Goal: Information Seeking & Learning: Check status

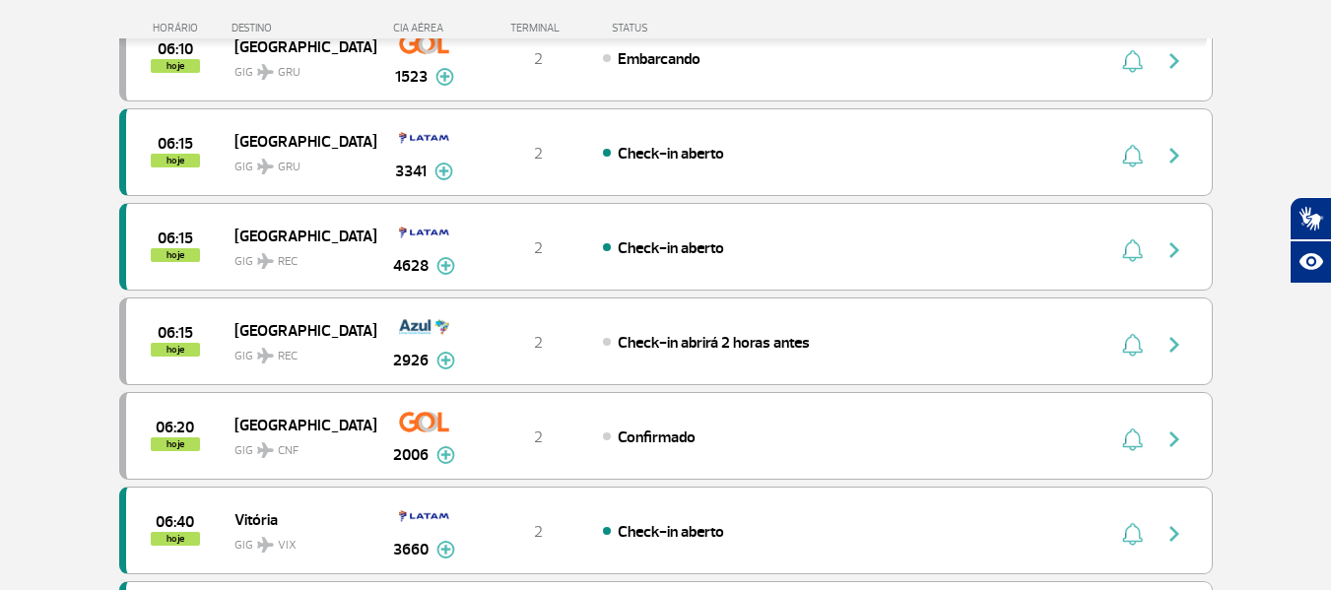
scroll to position [1183, 0]
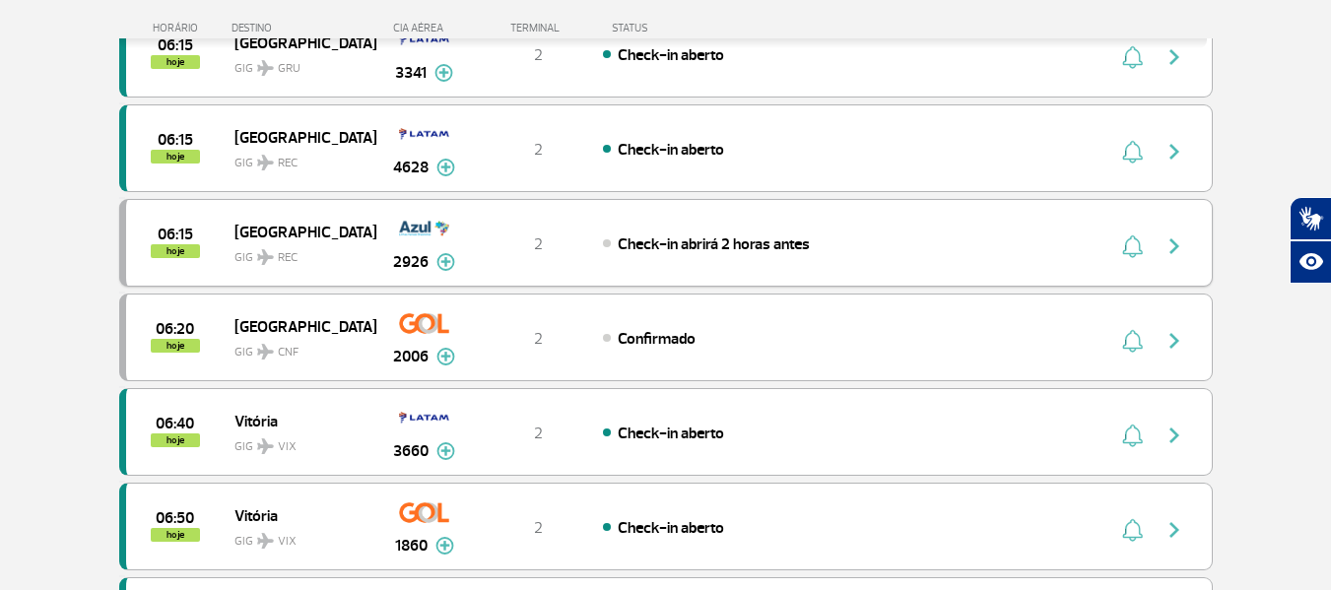
click at [1173, 245] on img "button" at bounding box center [1175, 247] width 24 height 24
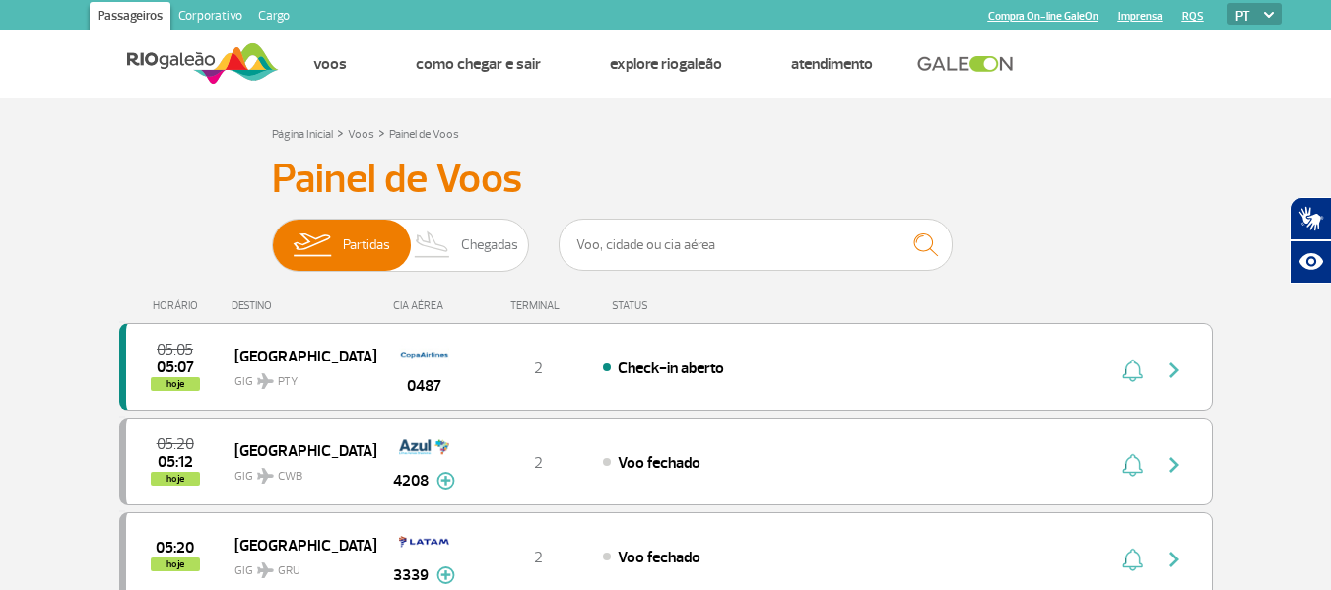
click at [1021, 175] on h3 "Painel de Voos" at bounding box center [666, 179] width 788 height 49
click at [858, 248] on input "text" at bounding box center [756, 245] width 394 height 52
type input "2048"
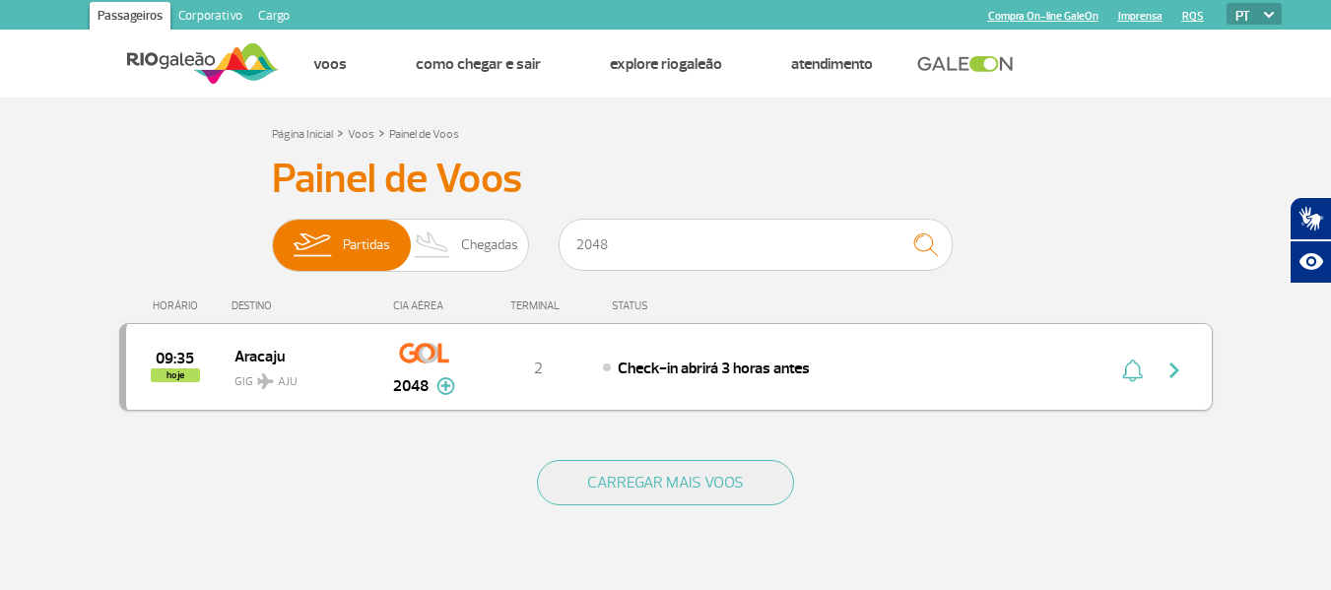
click at [1172, 373] on img "button" at bounding box center [1175, 371] width 24 height 24
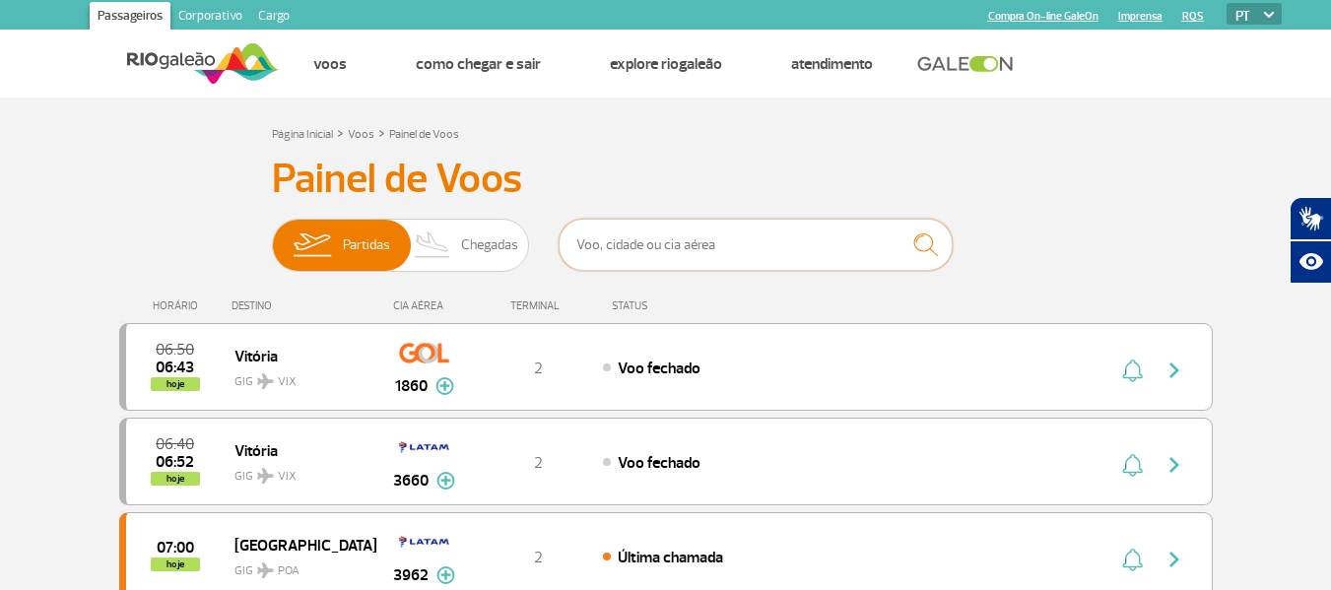
click at [620, 236] on input "text" at bounding box center [756, 245] width 394 height 52
type input "2002"
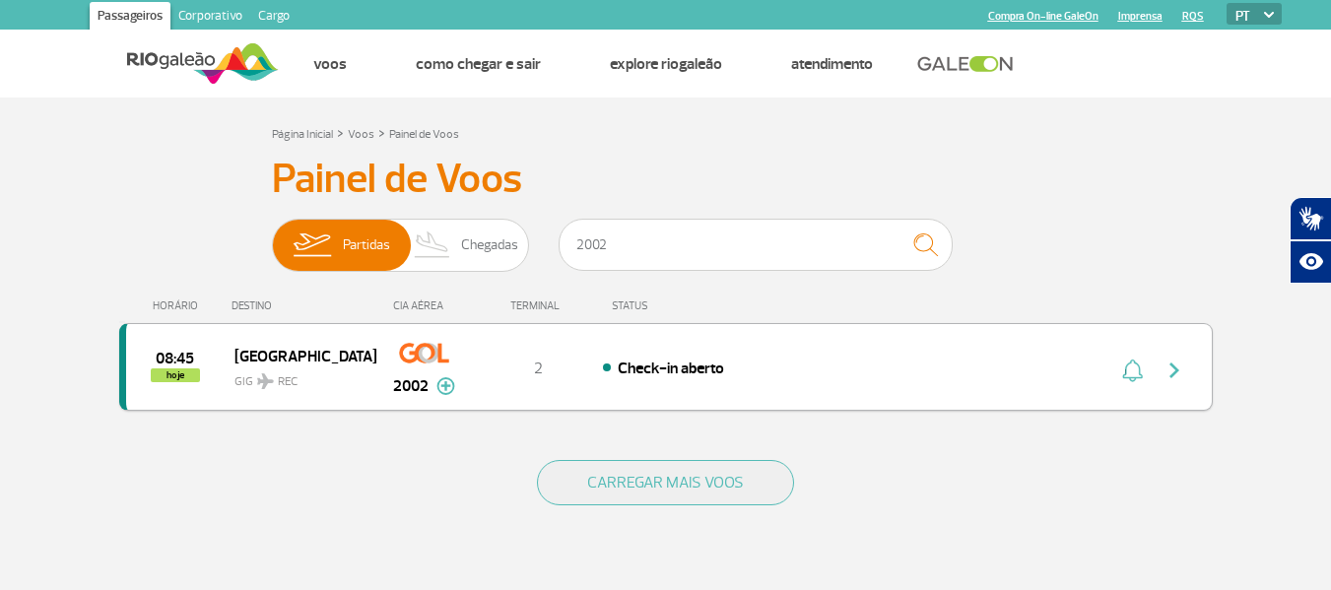
click at [1179, 376] on img "button" at bounding box center [1175, 371] width 24 height 24
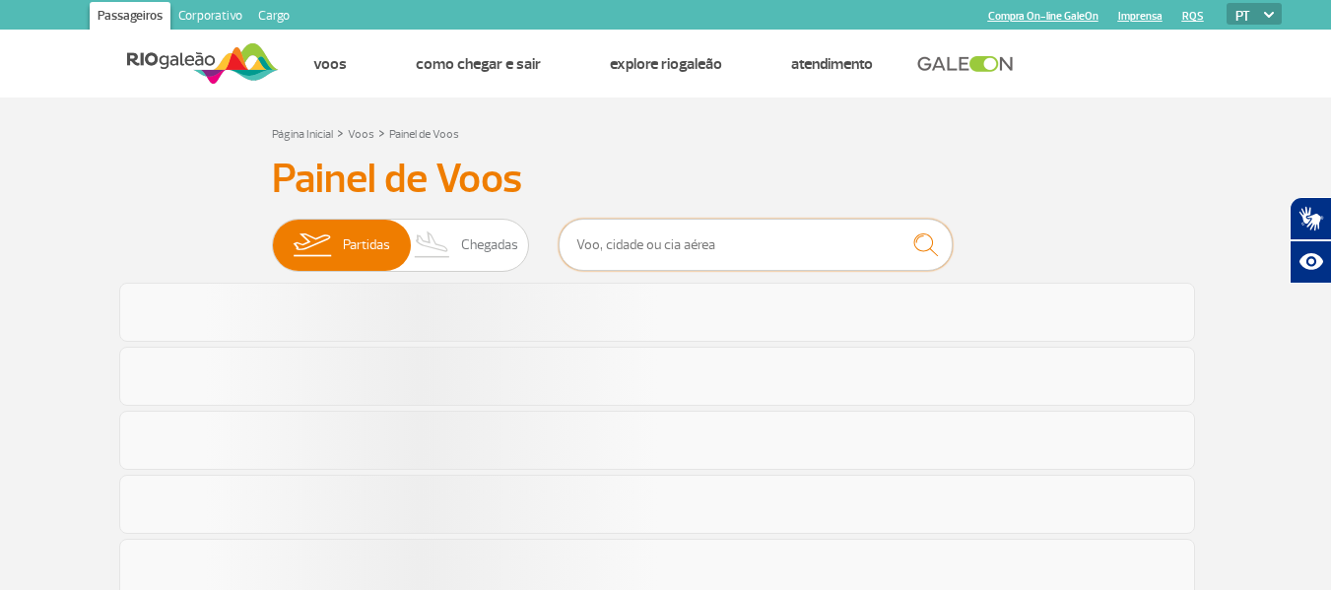
click at [740, 234] on input "text" at bounding box center [756, 245] width 394 height 52
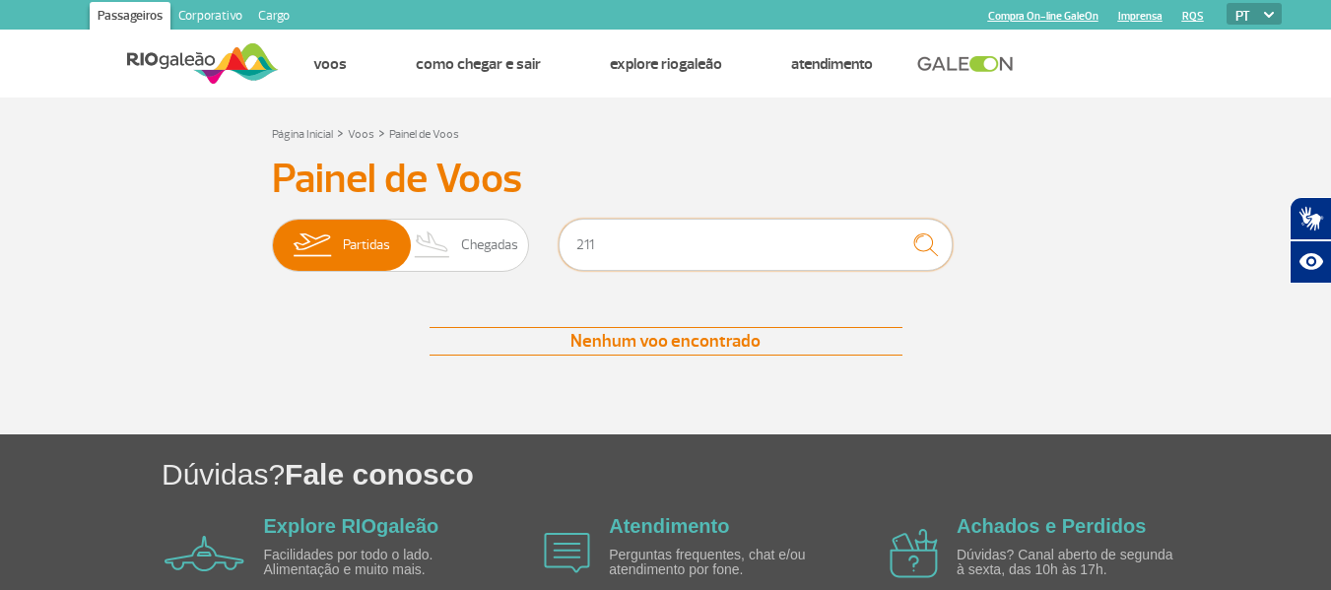
click at [740, 236] on input "211" at bounding box center [756, 245] width 394 height 52
type input "2"
type input "2010"
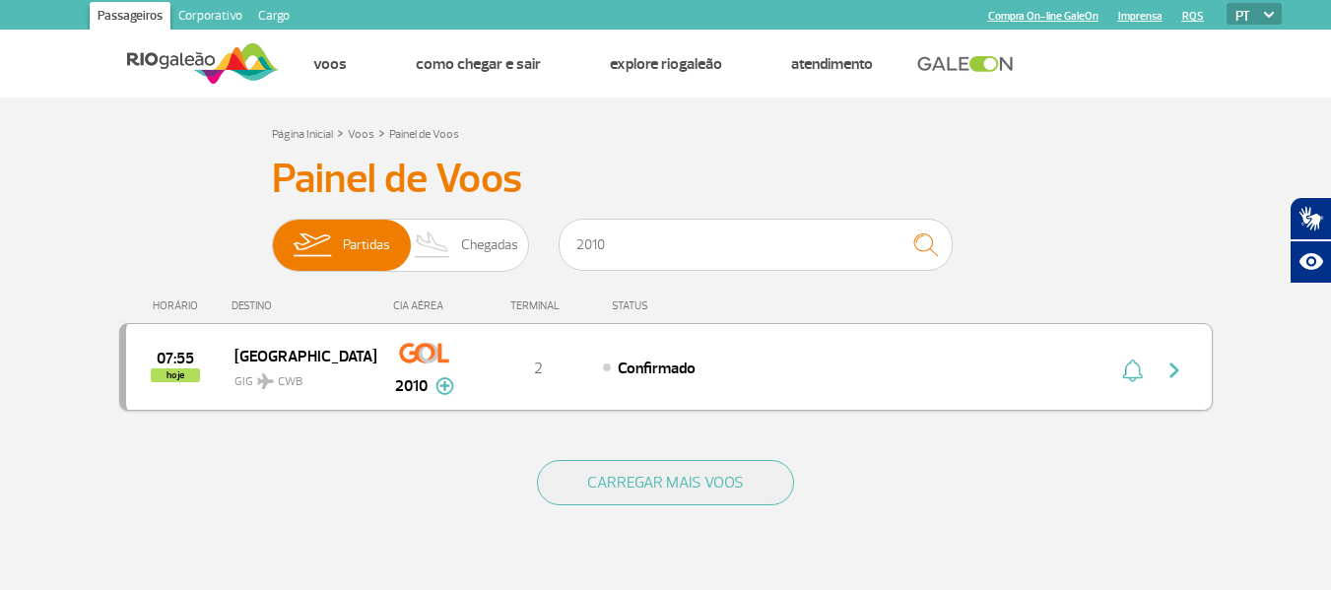
click at [1172, 373] on img "button" at bounding box center [1175, 371] width 24 height 24
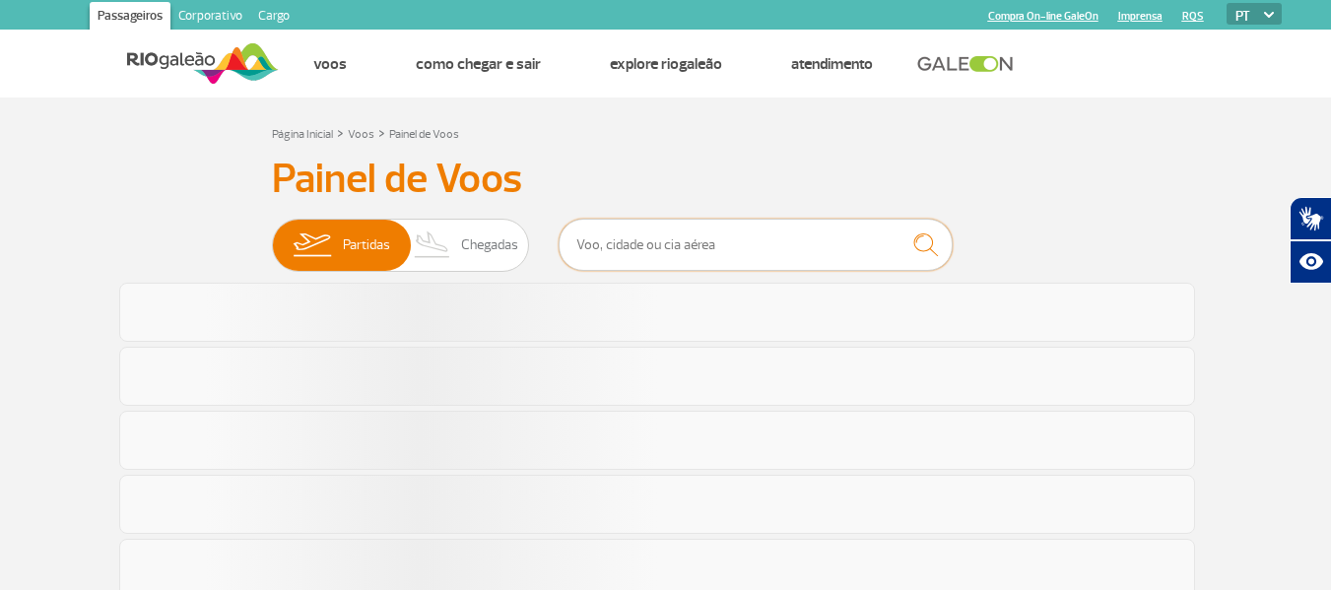
click at [679, 239] on input "text" at bounding box center [756, 245] width 394 height 52
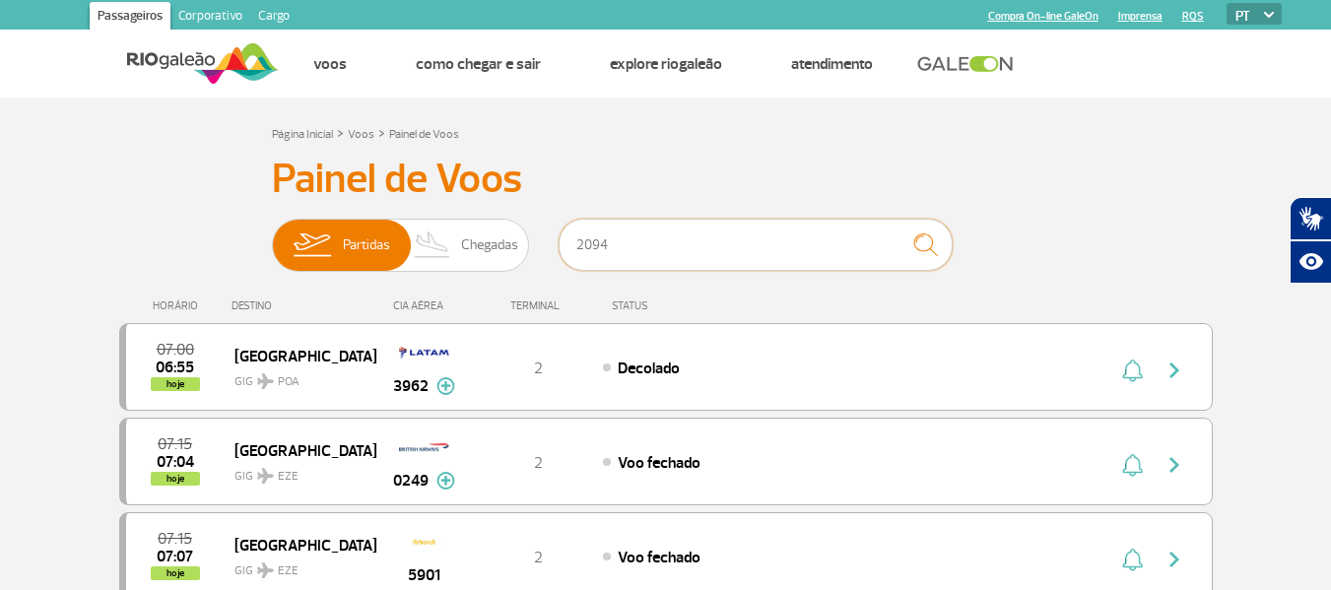
type input "2094"
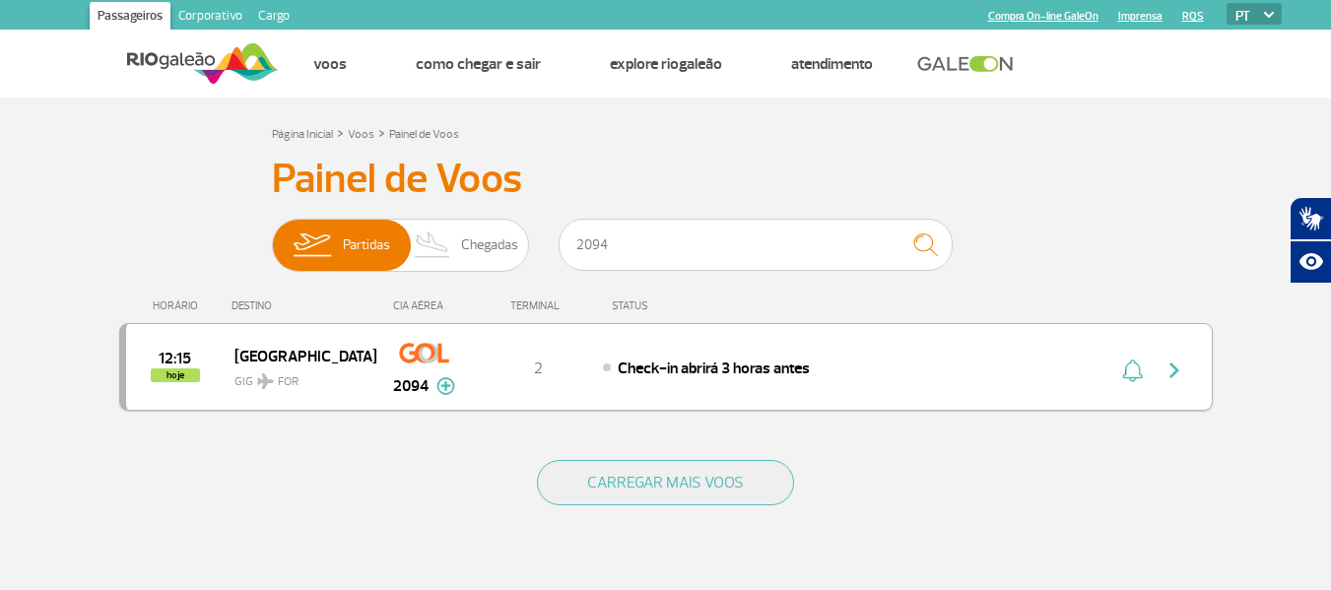
click at [1177, 372] on img "button" at bounding box center [1175, 371] width 24 height 24
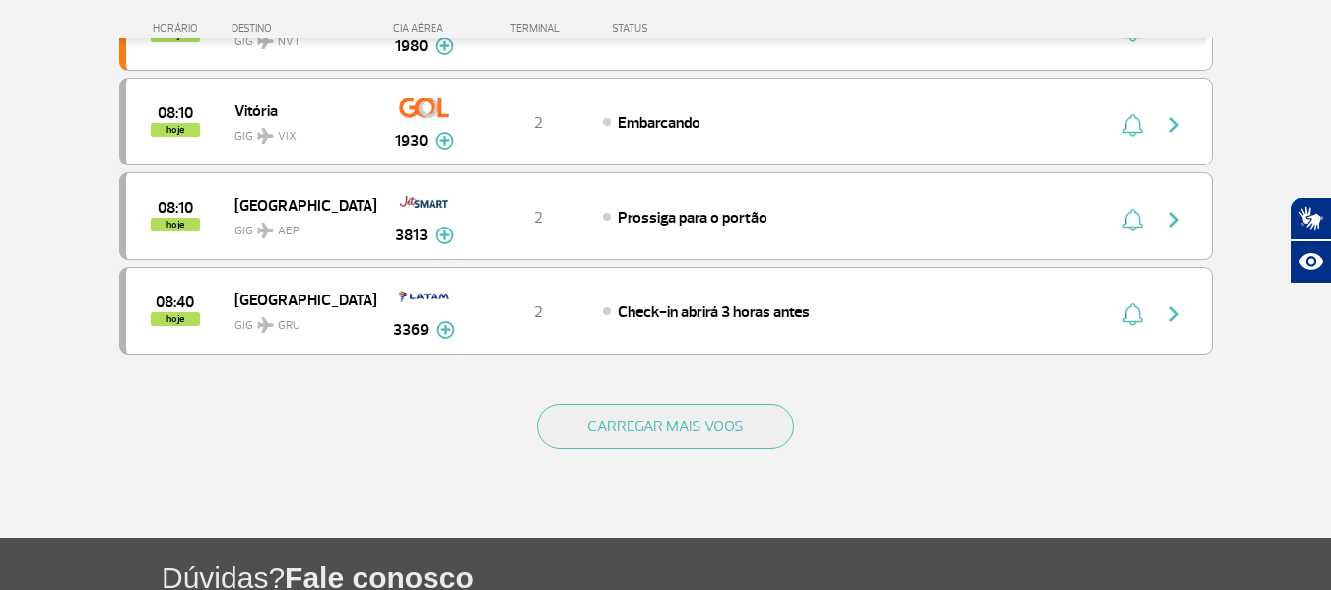
scroll to position [1872, 0]
click at [588, 457] on div "CARREGAR MAIS VOOS" at bounding box center [666, 457] width 1094 height 159
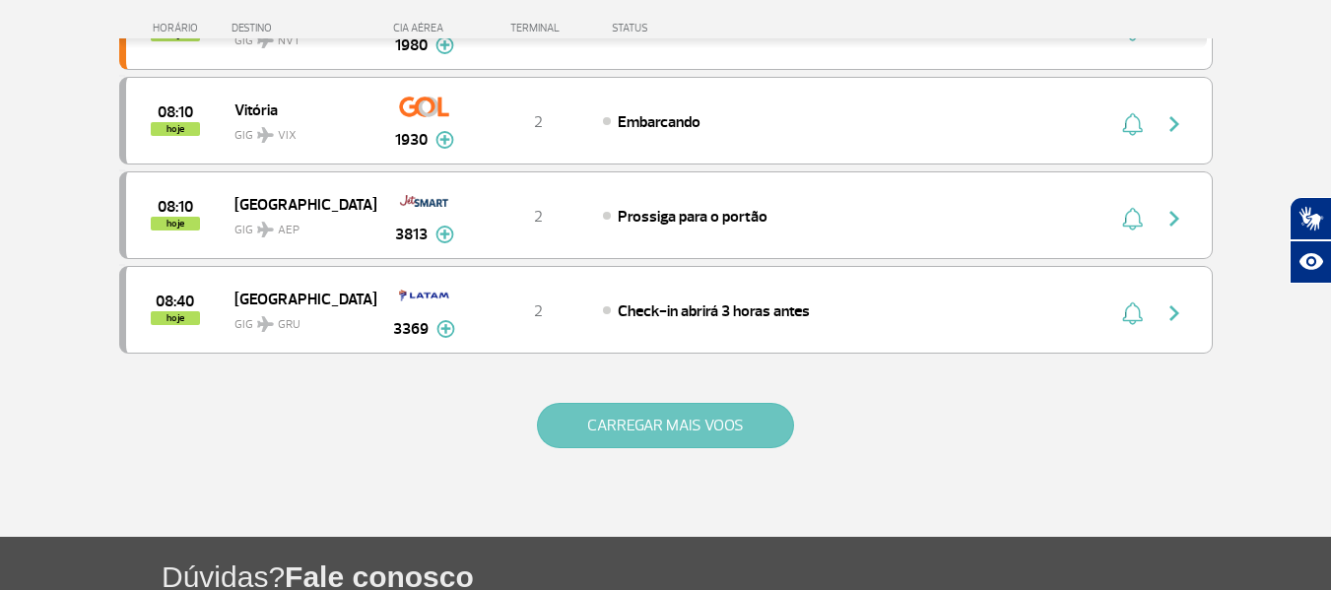
click at [593, 443] on button "CARREGAR MAIS VOOS" at bounding box center [665, 425] width 257 height 45
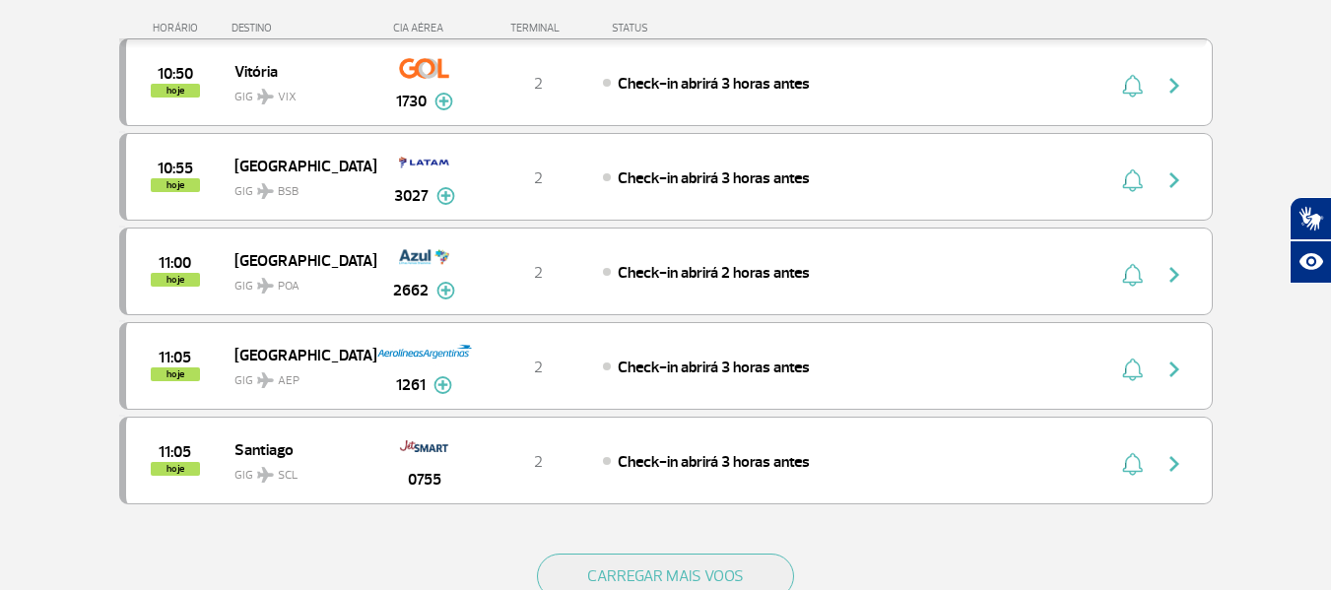
scroll to position [3646, 0]
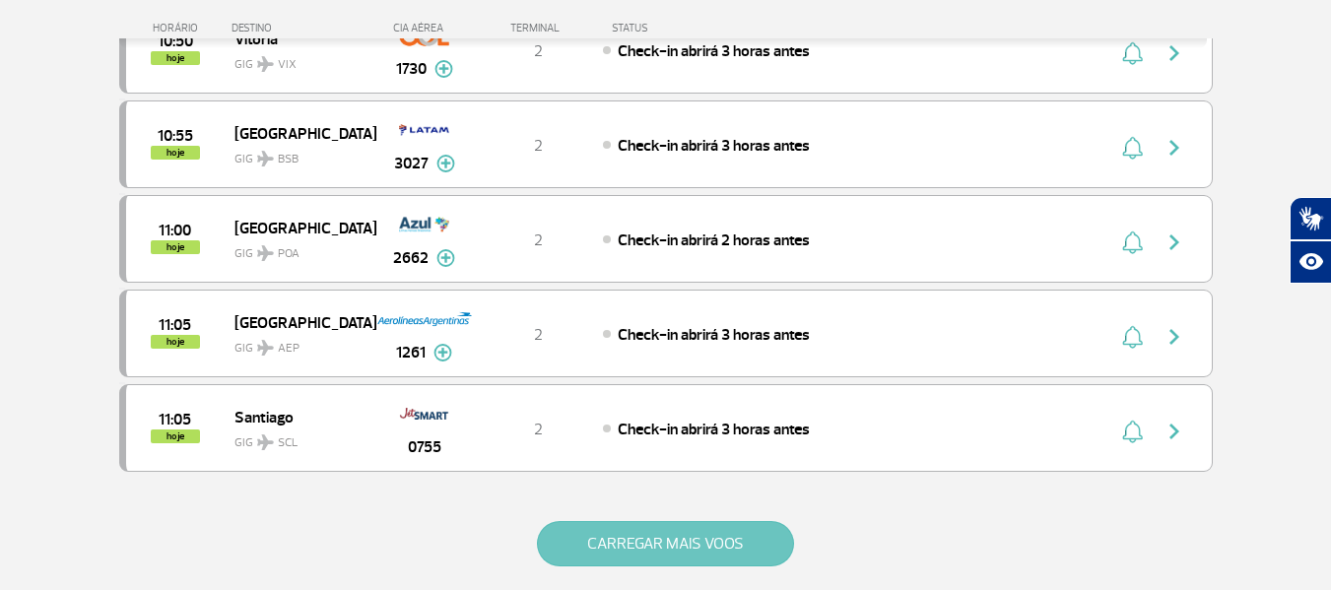
click at [688, 539] on button "CARREGAR MAIS VOOS" at bounding box center [665, 543] width 257 height 45
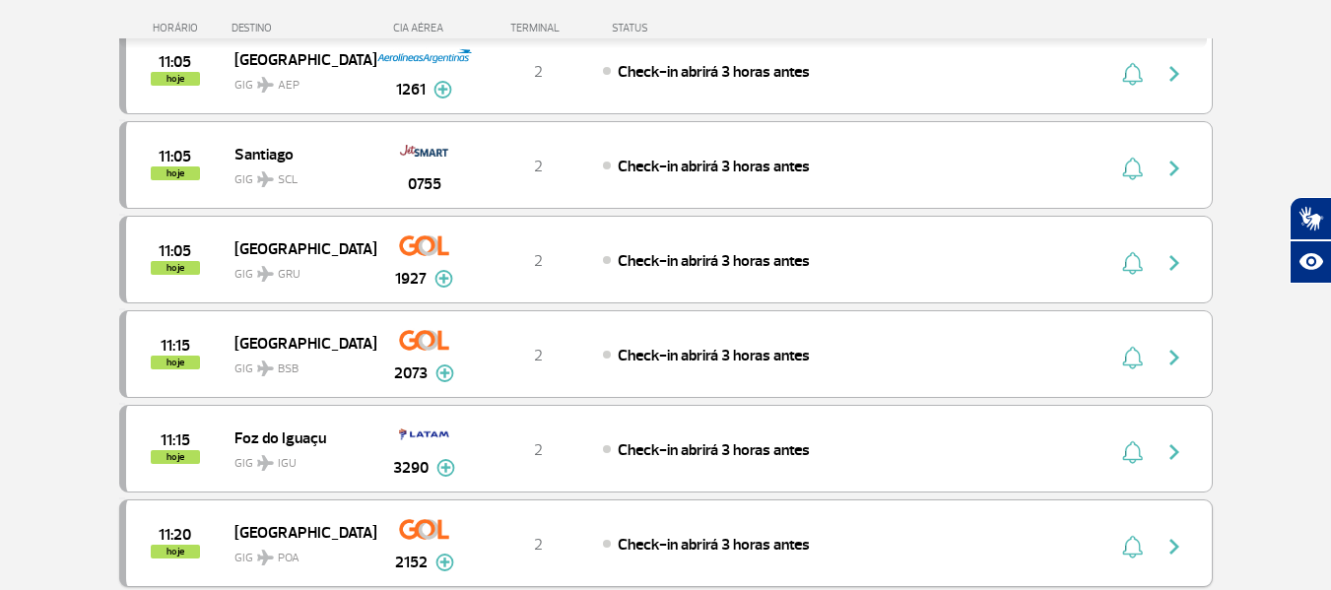
scroll to position [3942, 0]
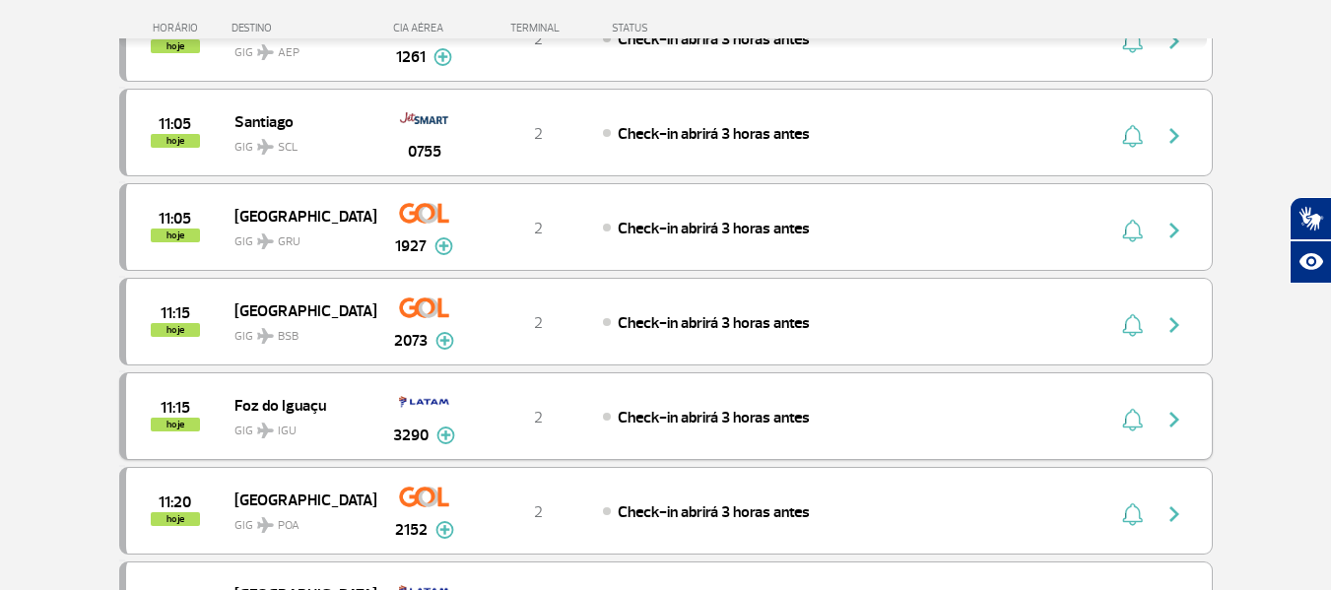
click at [708, 431] on div "11:15 hoje [GEOGRAPHIC_DATA] GIG IGU 3290 2 Check-in abrirá 3 horas antes Parce…" at bounding box center [666, 417] width 1094 height 88
click at [723, 417] on span "Check-in abrirá 3 horas antes" at bounding box center [714, 418] width 192 height 20
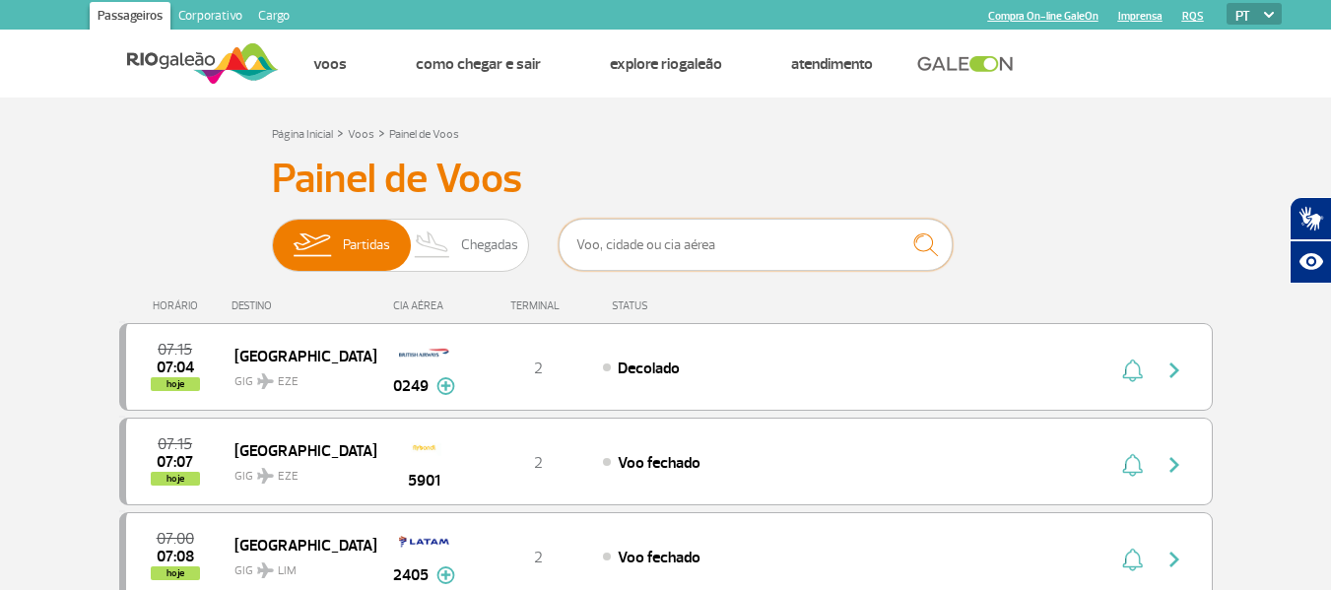
click at [726, 228] on input "text" at bounding box center [756, 245] width 394 height 52
type input "2073"
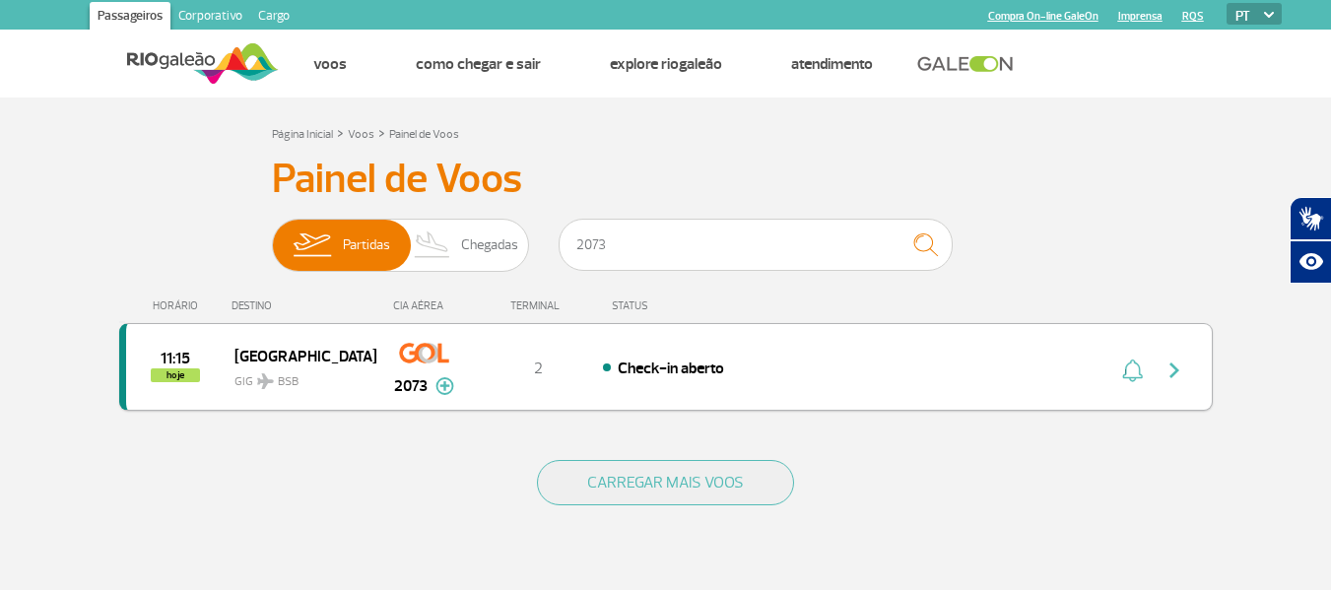
click at [1171, 364] on img "button" at bounding box center [1175, 371] width 24 height 24
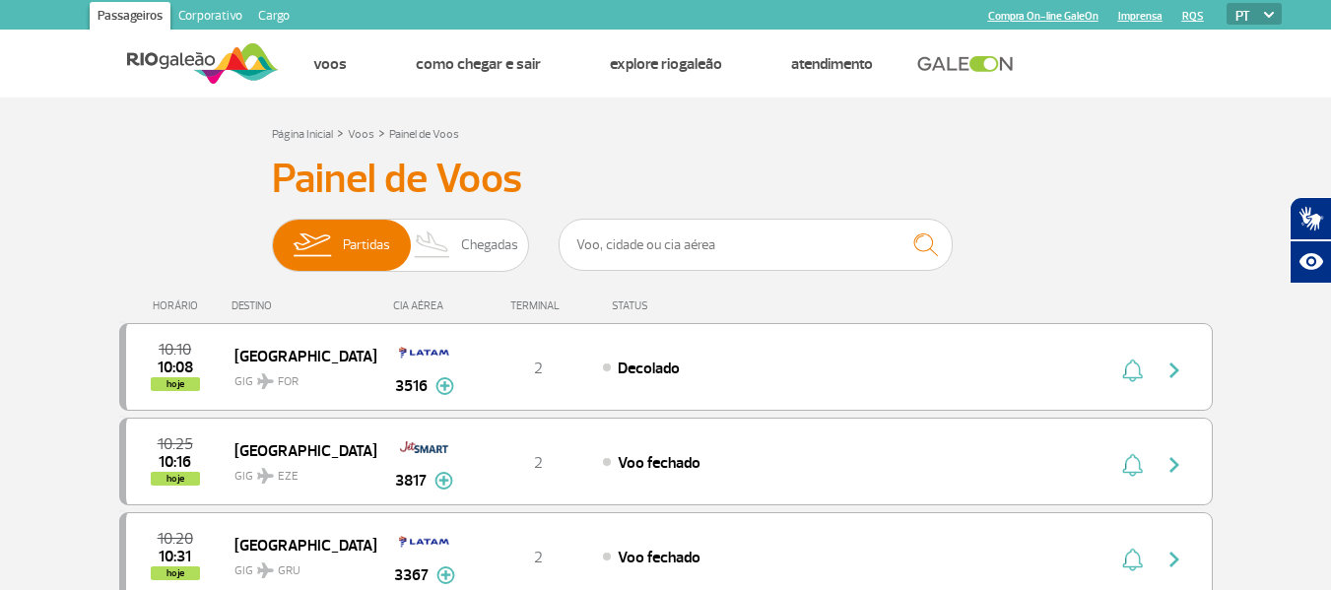
click at [911, 142] on div "Página Inicial > Voos > Painel de Voos" at bounding box center [666, 133] width 788 height 24
click at [693, 249] on input "text" at bounding box center [756, 245] width 394 height 52
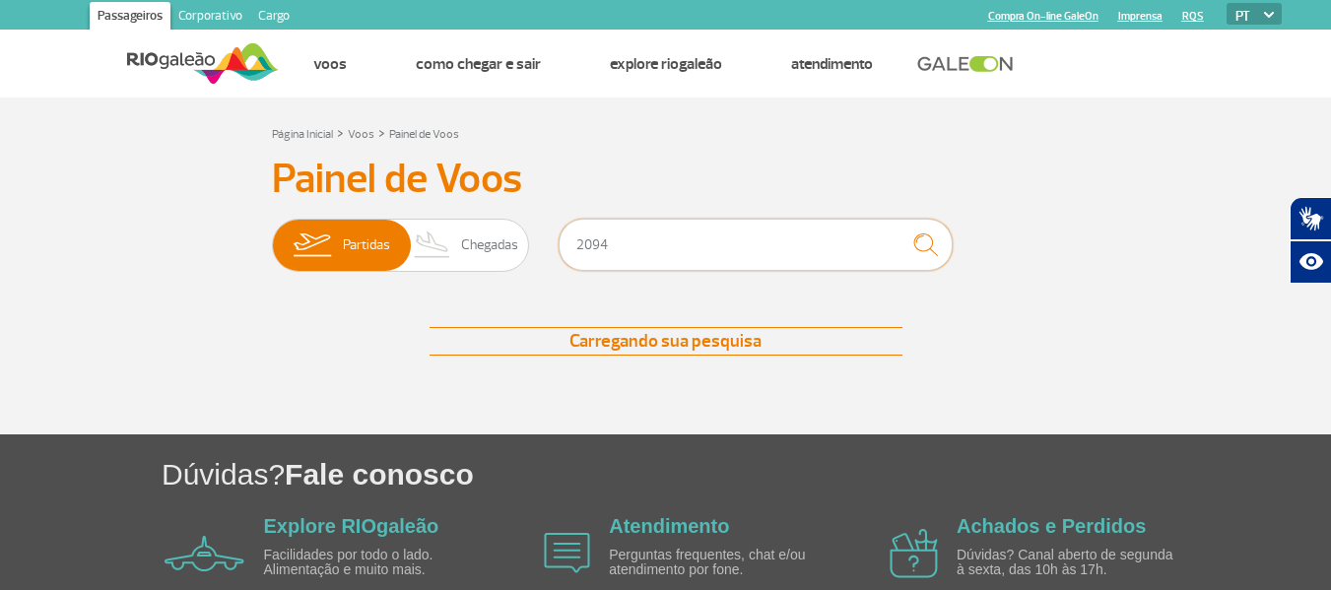
type input "2094"
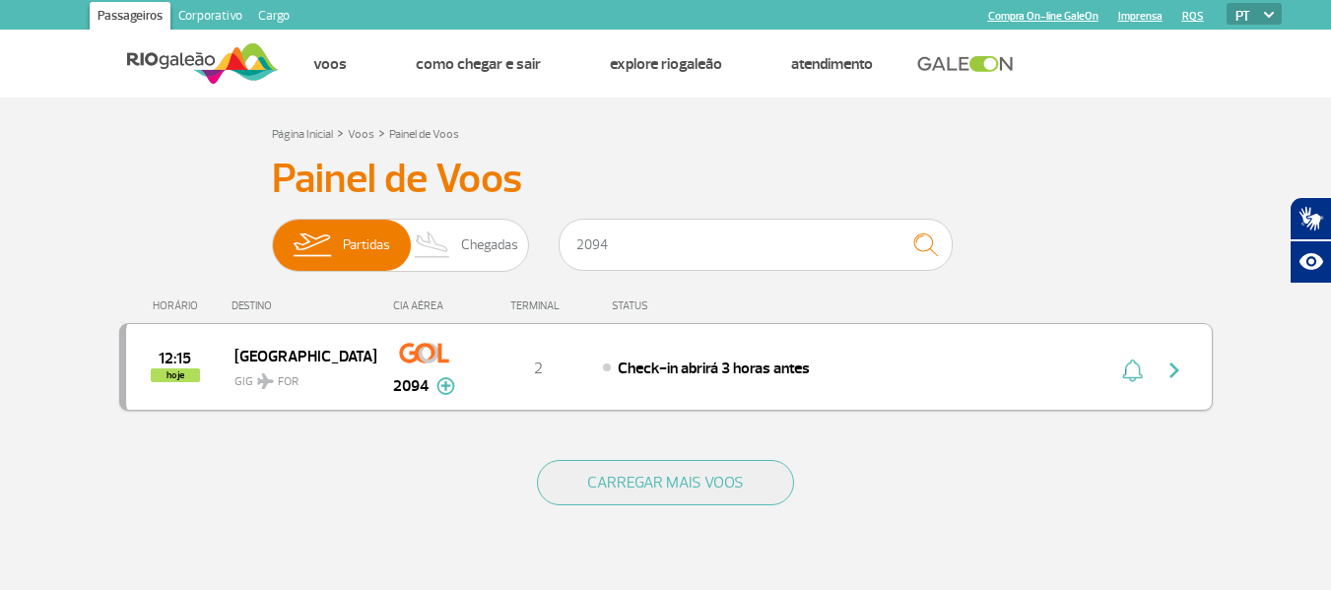
click at [1165, 371] on img "button" at bounding box center [1175, 371] width 24 height 24
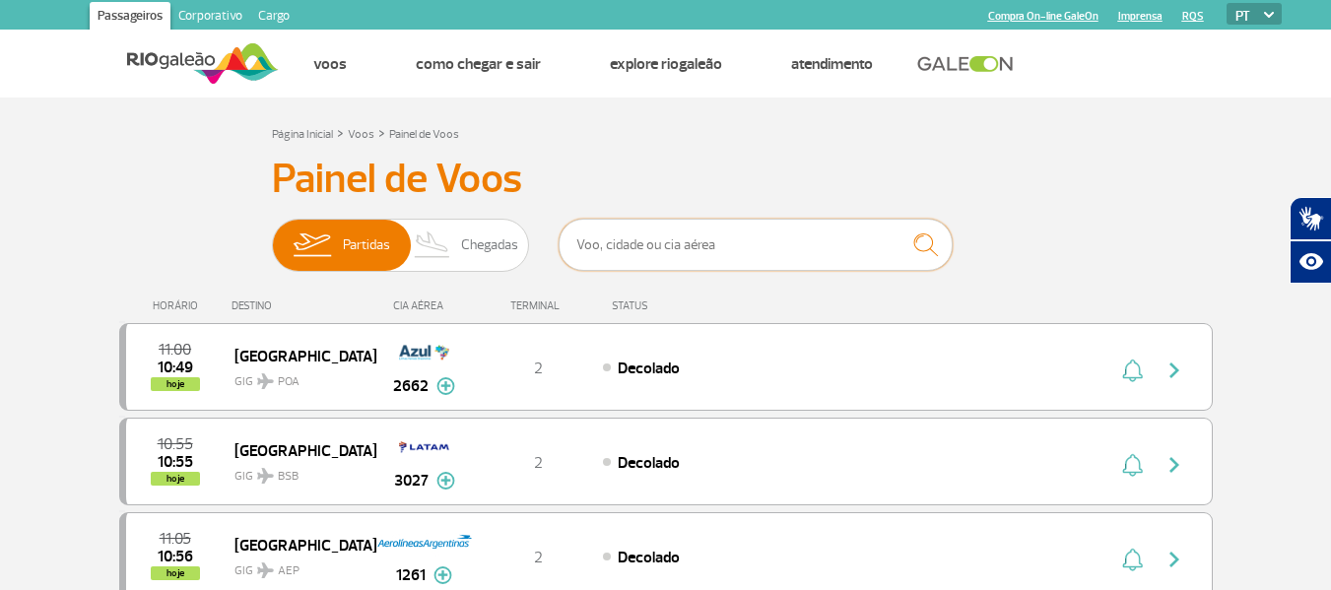
click at [765, 236] on input "text" at bounding box center [756, 245] width 394 height 52
type input "2849"
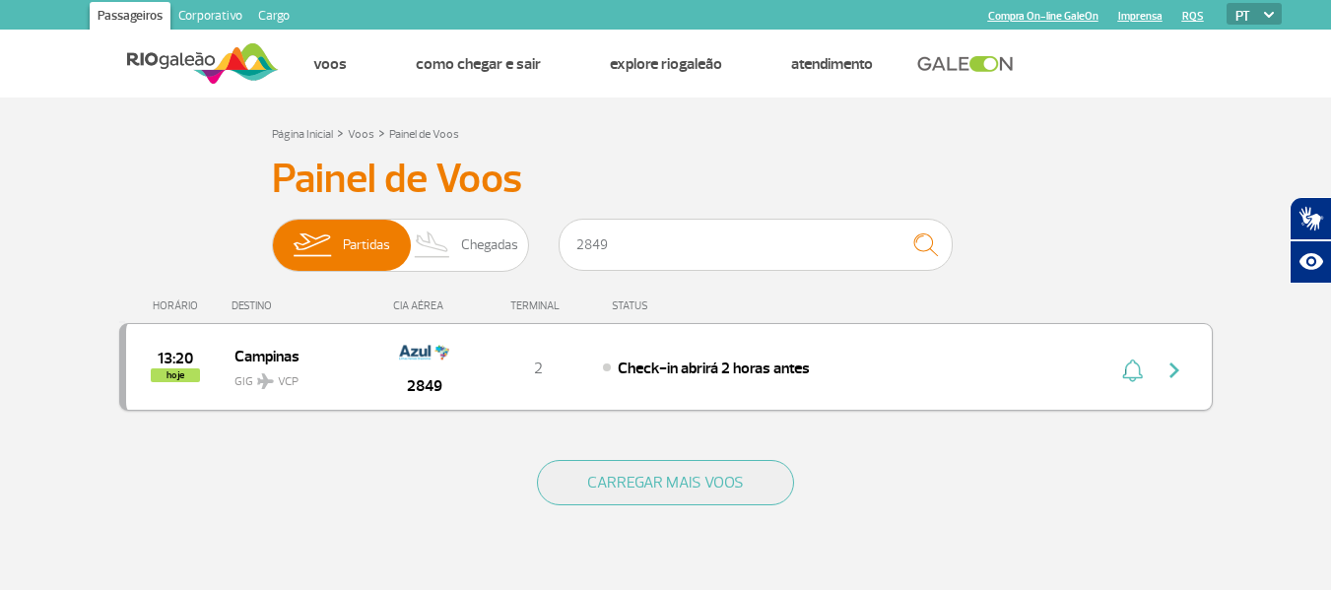
click at [1181, 371] on img "button" at bounding box center [1175, 371] width 24 height 24
